Goal: Book appointment/travel/reservation

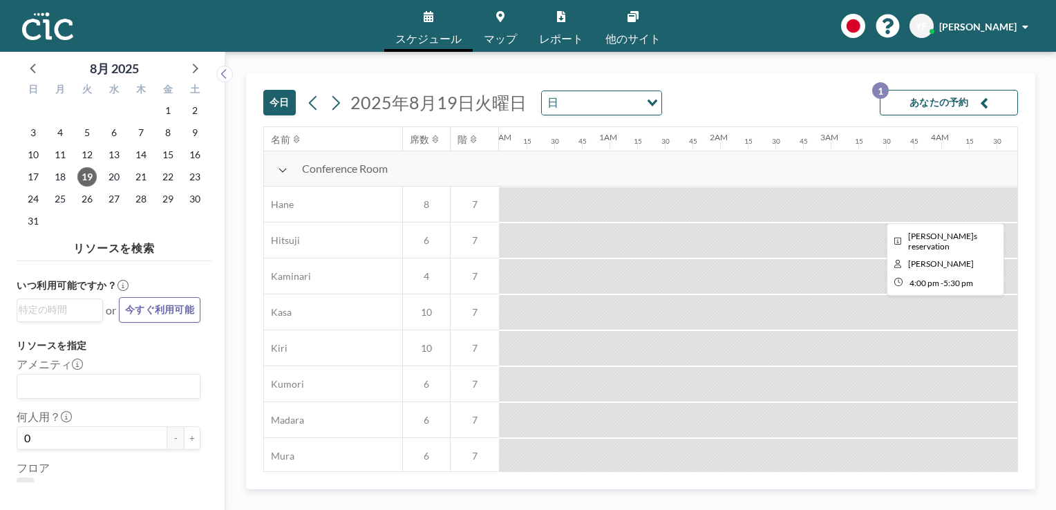
scroll to position [0, 1410]
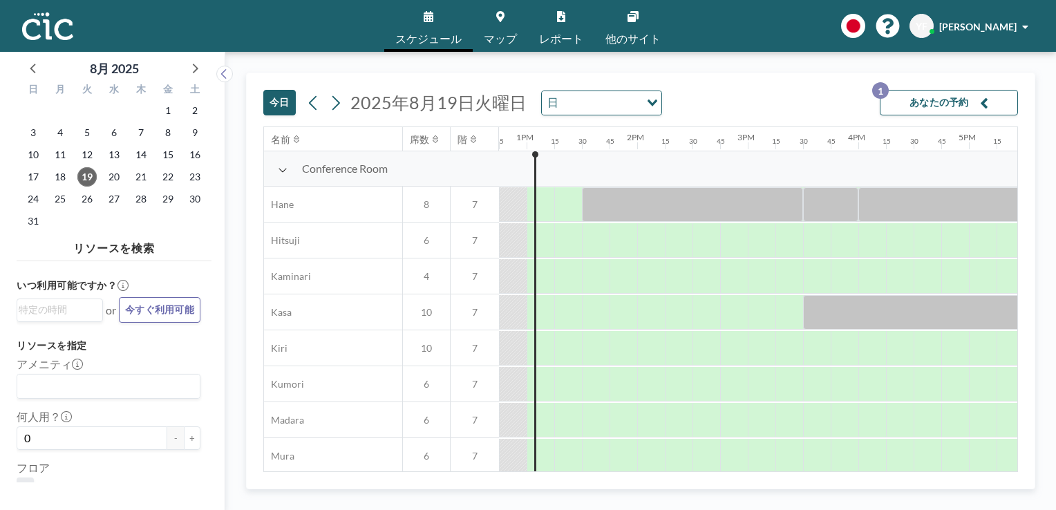
click at [978, 106] on button "あなたの予約 1" at bounding box center [949, 103] width 138 height 26
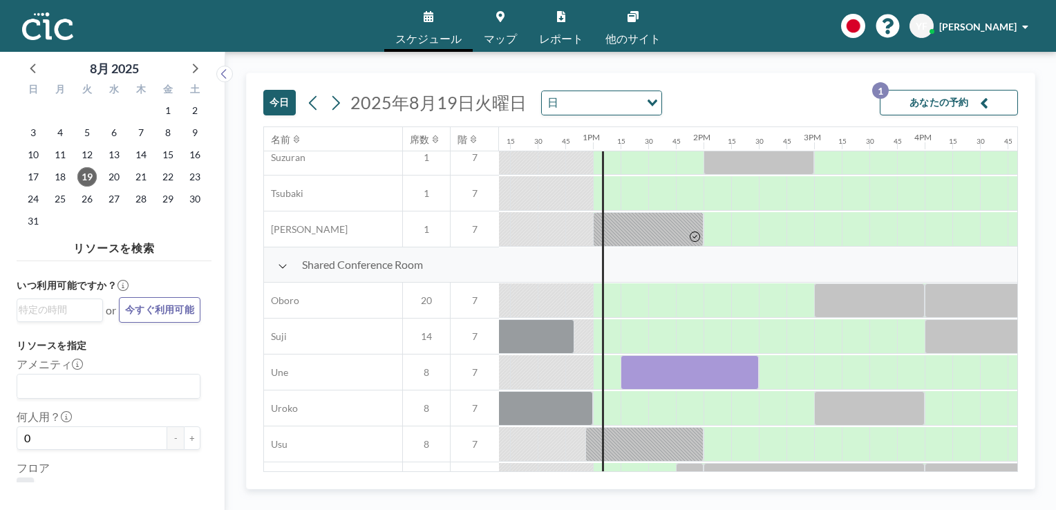
scroll to position [909, 1368]
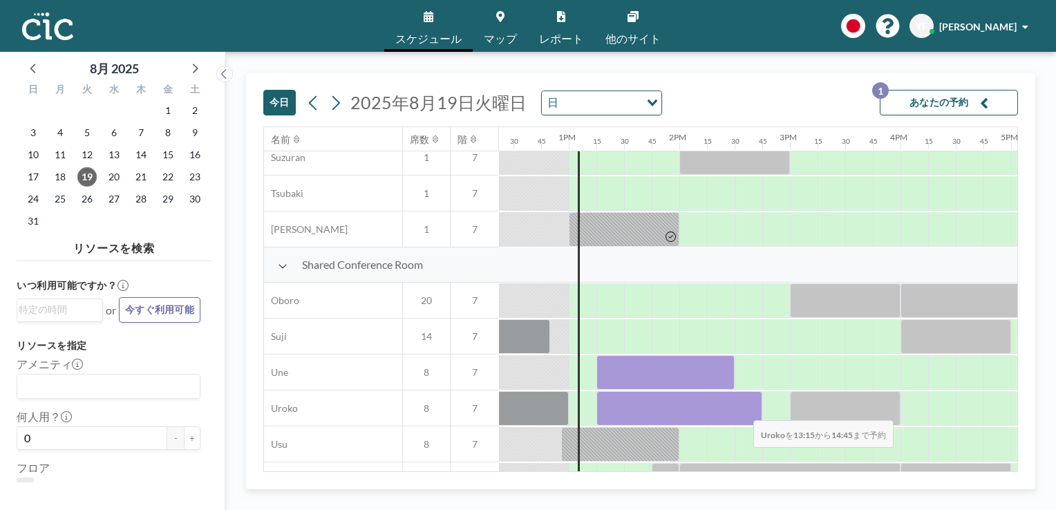
drag, startPoint x: 611, startPoint y: 412, endPoint x: 742, endPoint y: 410, distance: 131.3
click at [742, 410] on div at bounding box center [679, 408] width 166 height 35
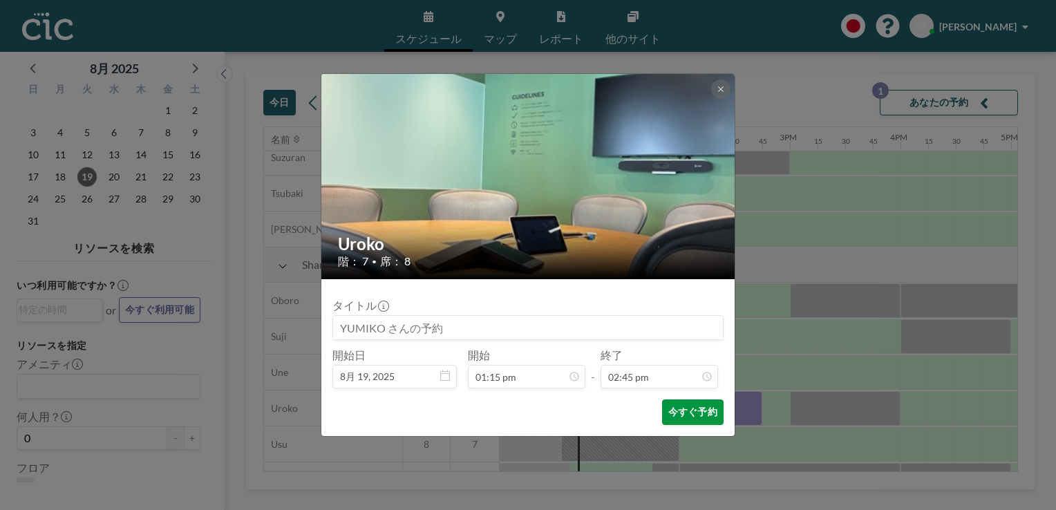
click at [694, 416] on button "今すぐ予約" at bounding box center [693, 412] width 62 height 26
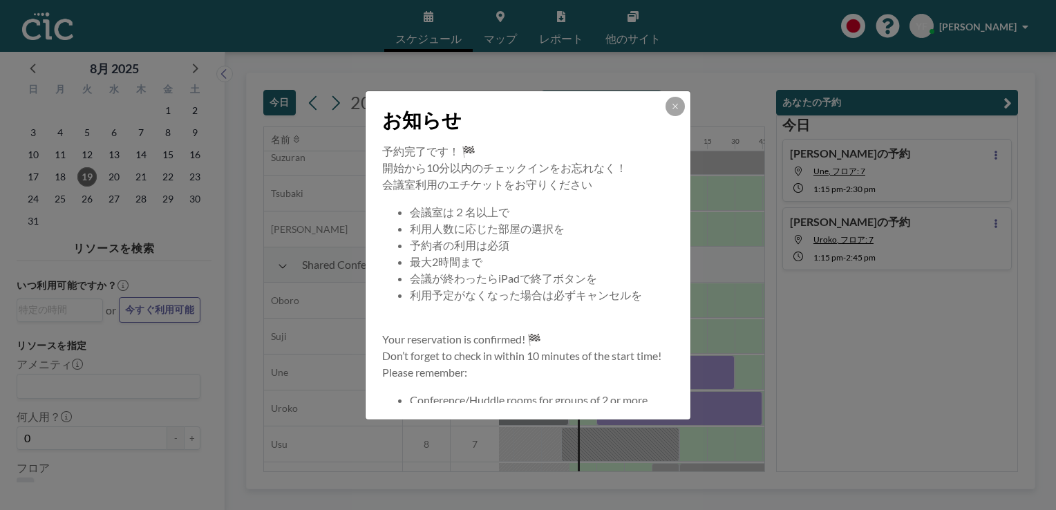
click at [846, 173] on div "お知らせ 予約完了です！ 🏁 開始から10分以内のチェックインをお忘れなく！ 会議室利用のエチケットをお守りください 会議室は２名以上で 利用人数に応じた部屋…" at bounding box center [528, 255] width 1056 height 510
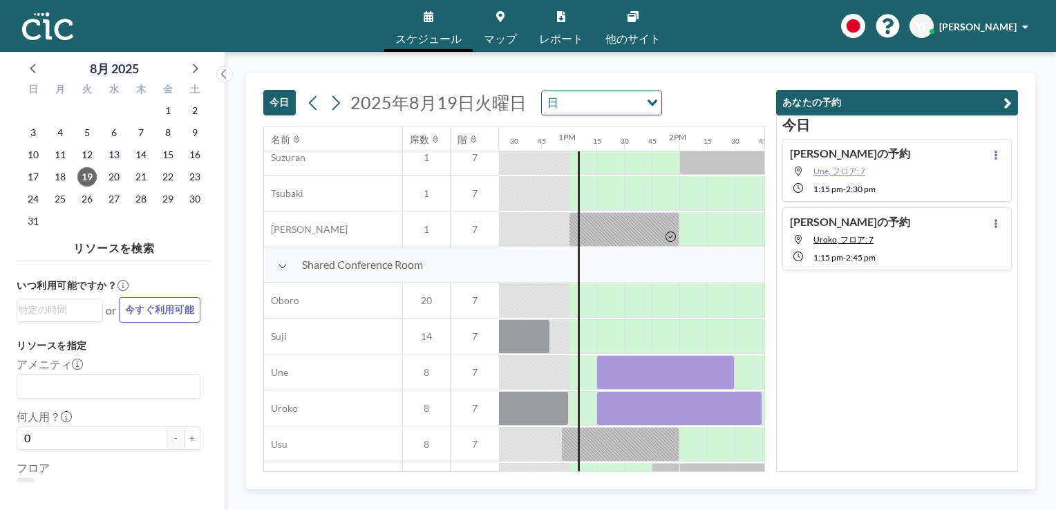
click at [834, 173] on span "Une, フロア: 7" at bounding box center [839, 171] width 52 height 10
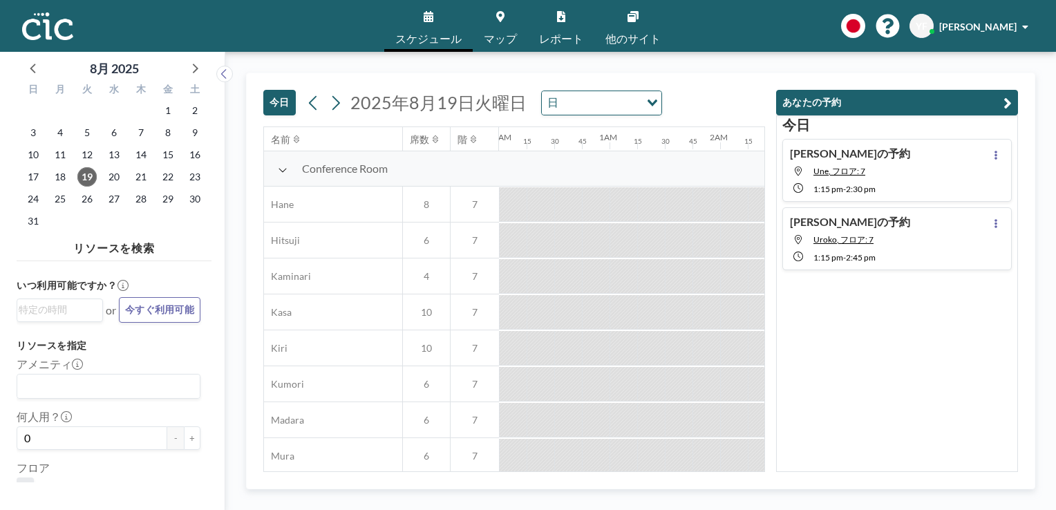
scroll to position [0, 1410]
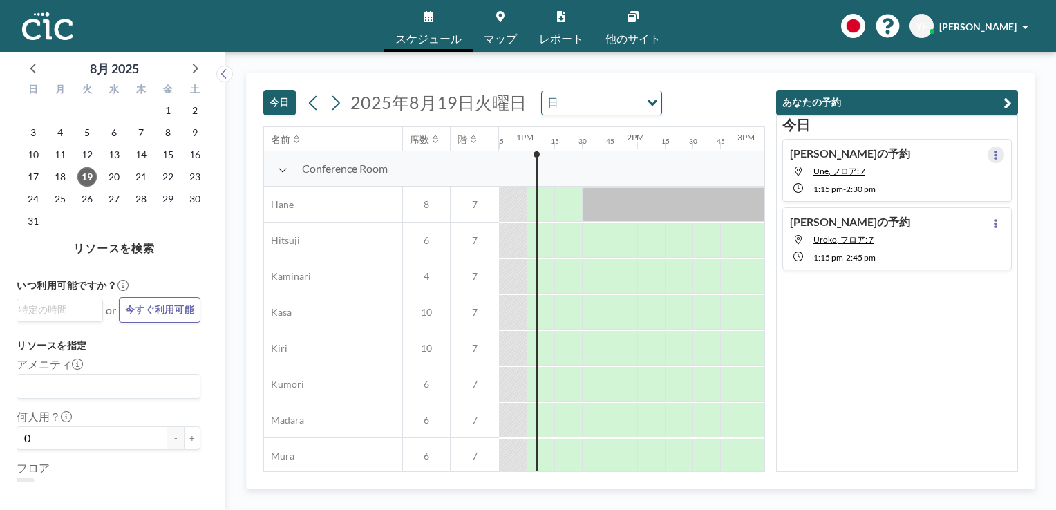
click at [993, 155] on icon at bounding box center [996, 155] width 6 height 9
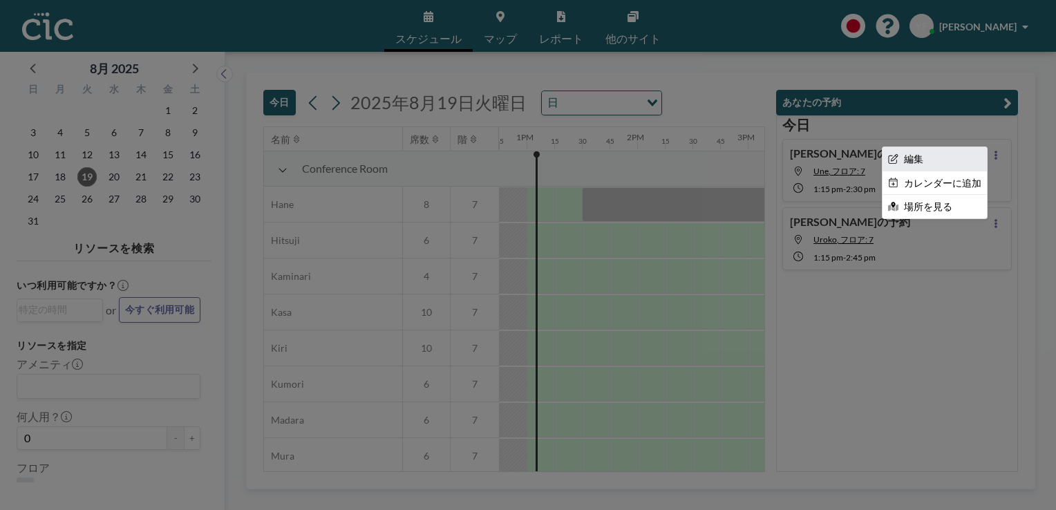
click at [921, 162] on li "編集" at bounding box center [935, 158] width 104 height 23
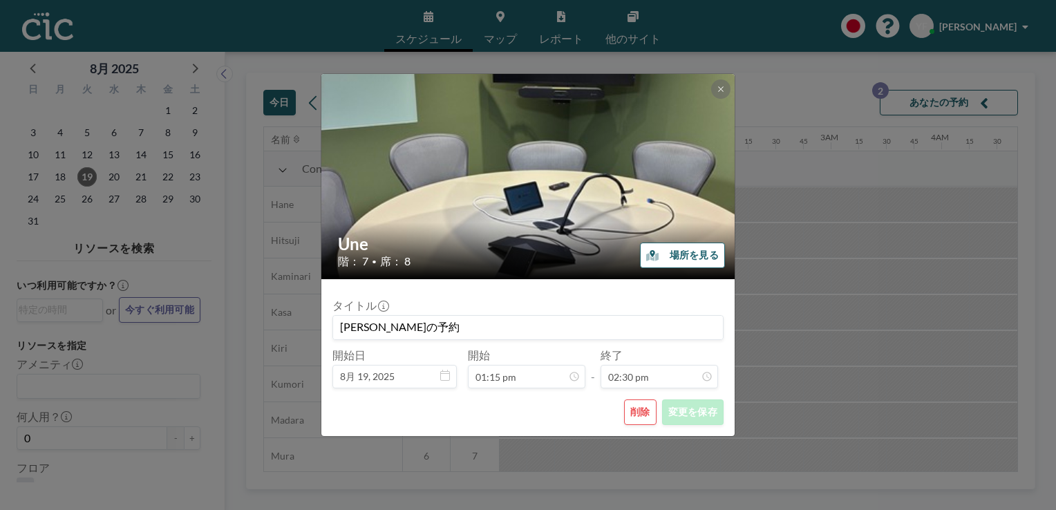
scroll to position [0, 1438]
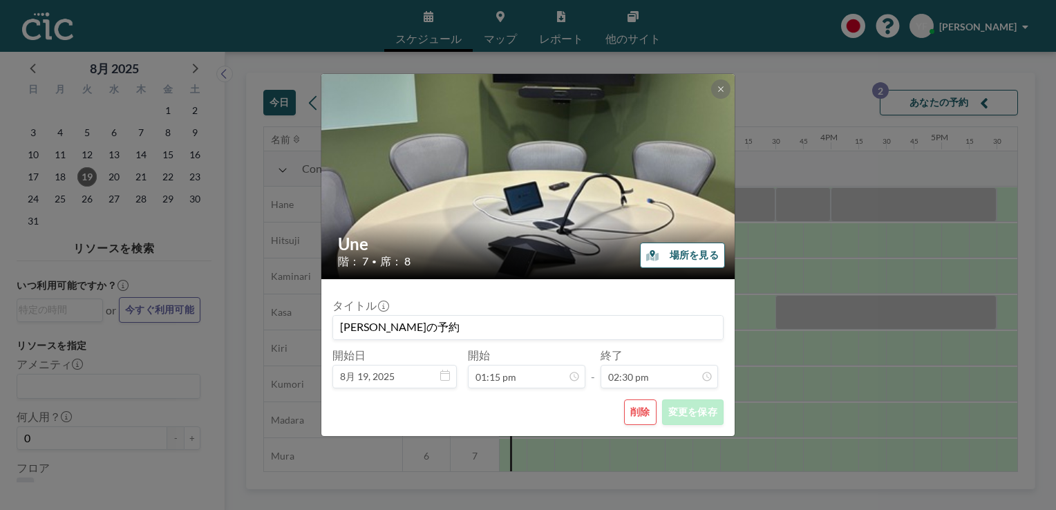
click at [632, 410] on button "削除" at bounding box center [640, 412] width 32 height 26
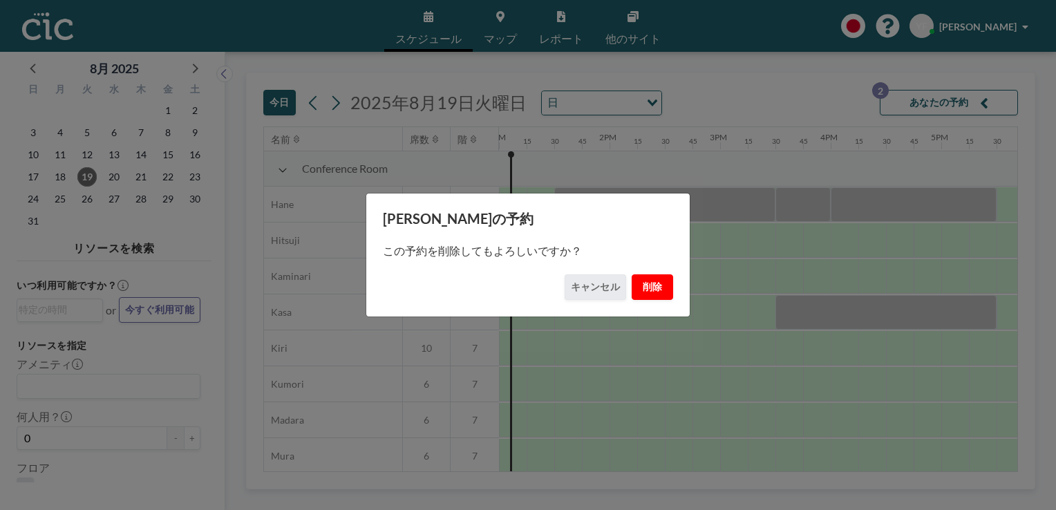
click at [652, 283] on button "削除" at bounding box center [652, 287] width 41 height 26
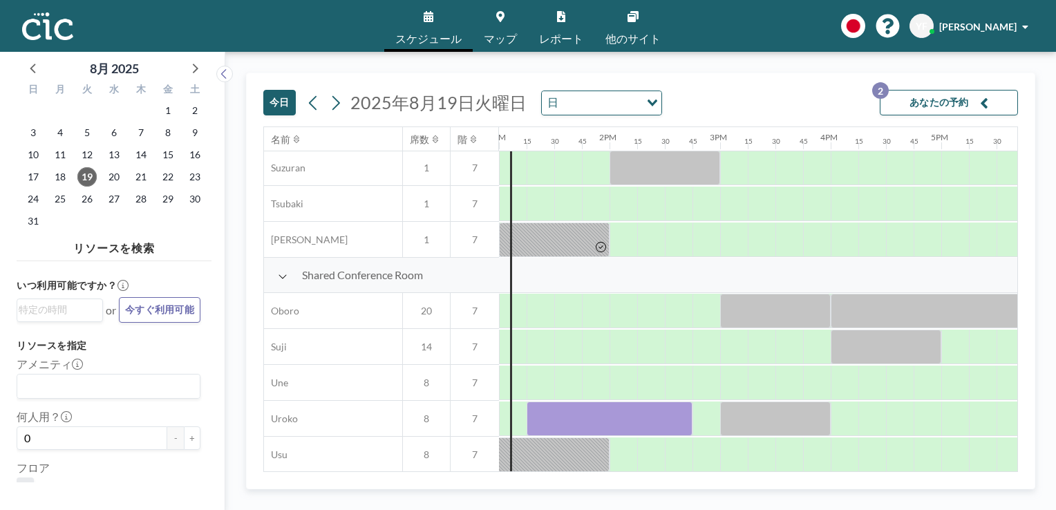
scroll to position [978, 1438]
